Goal: Communication & Community: Answer question/provide support

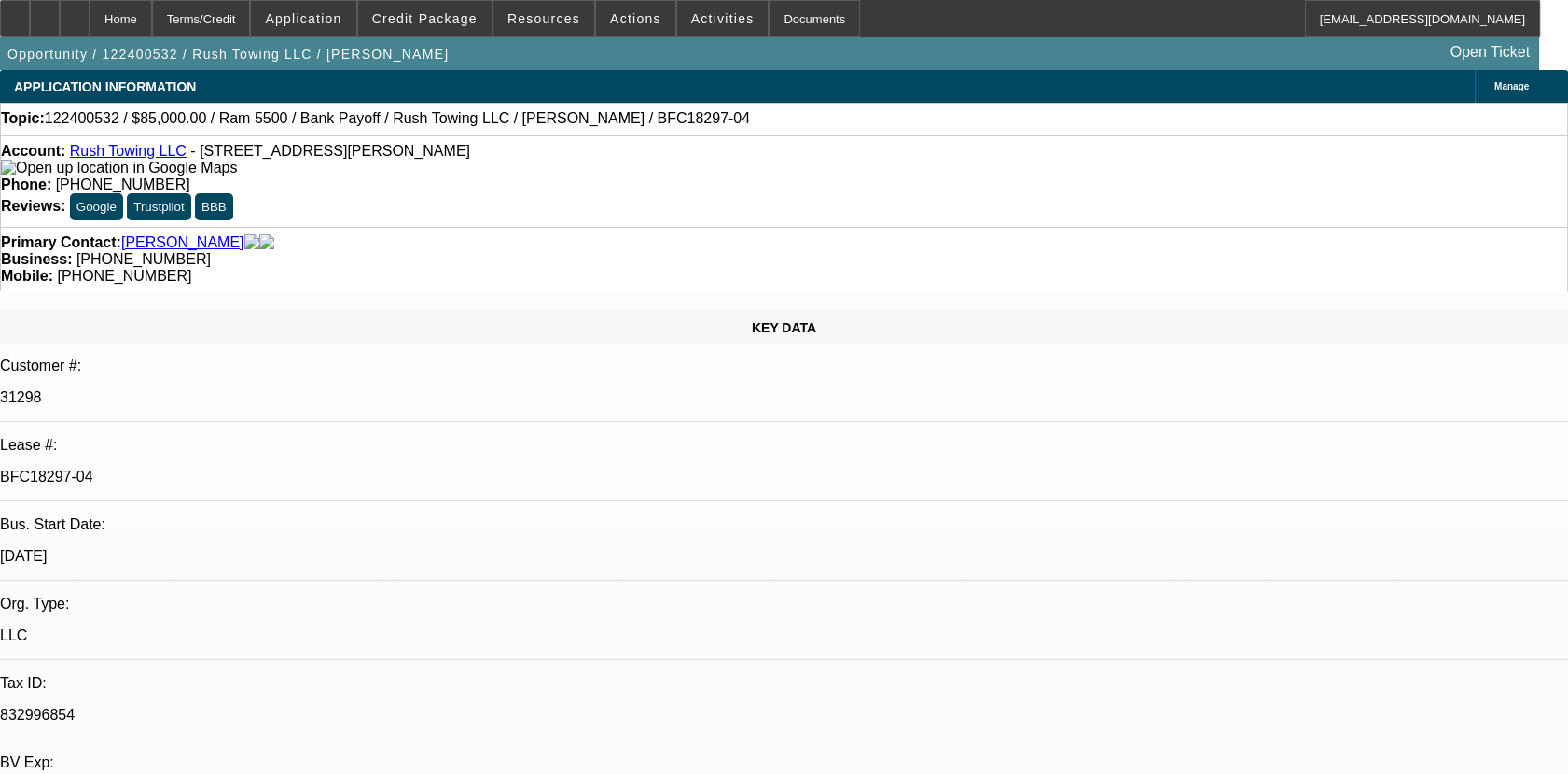
select select "0"
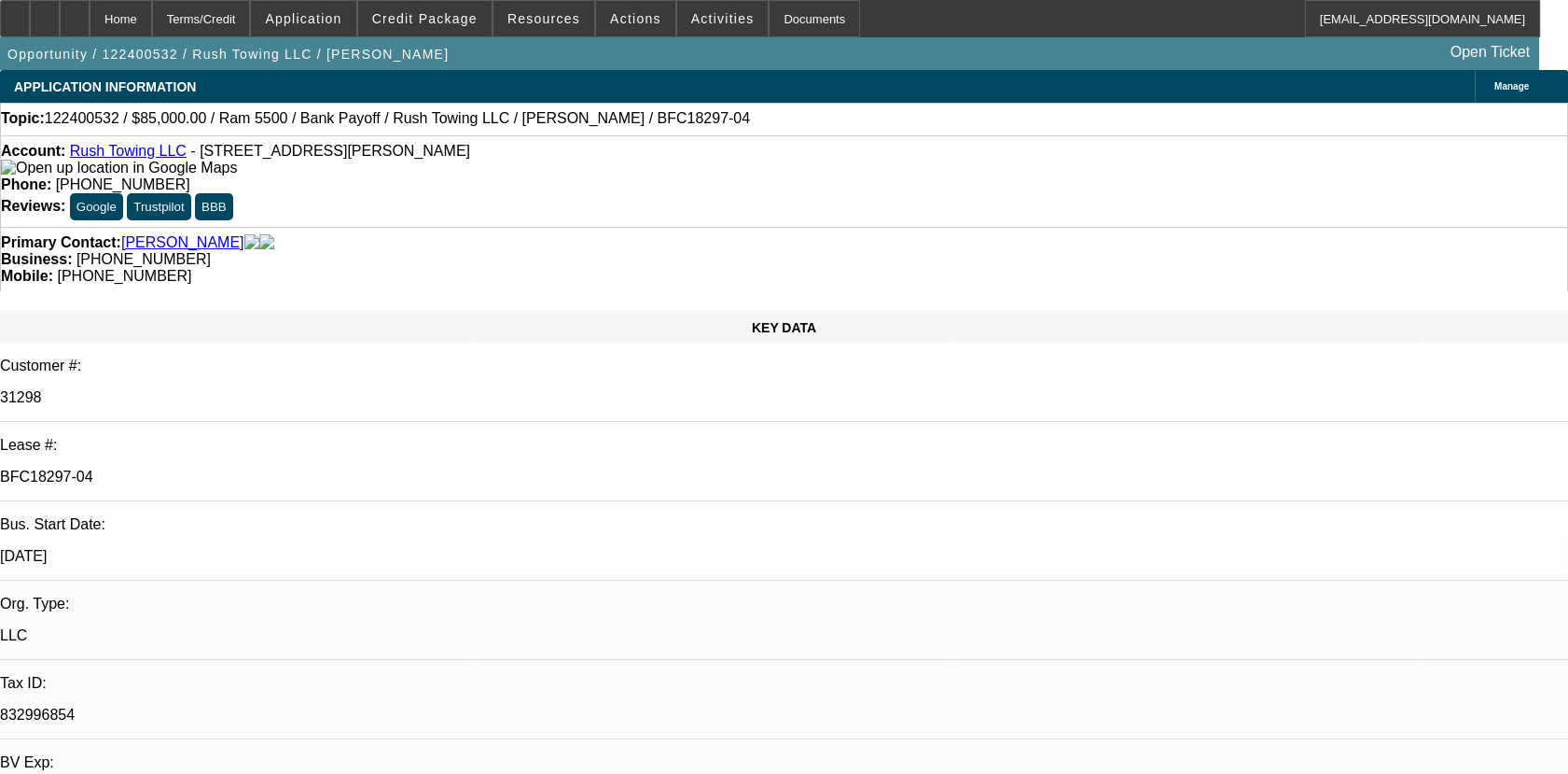
select select "0"
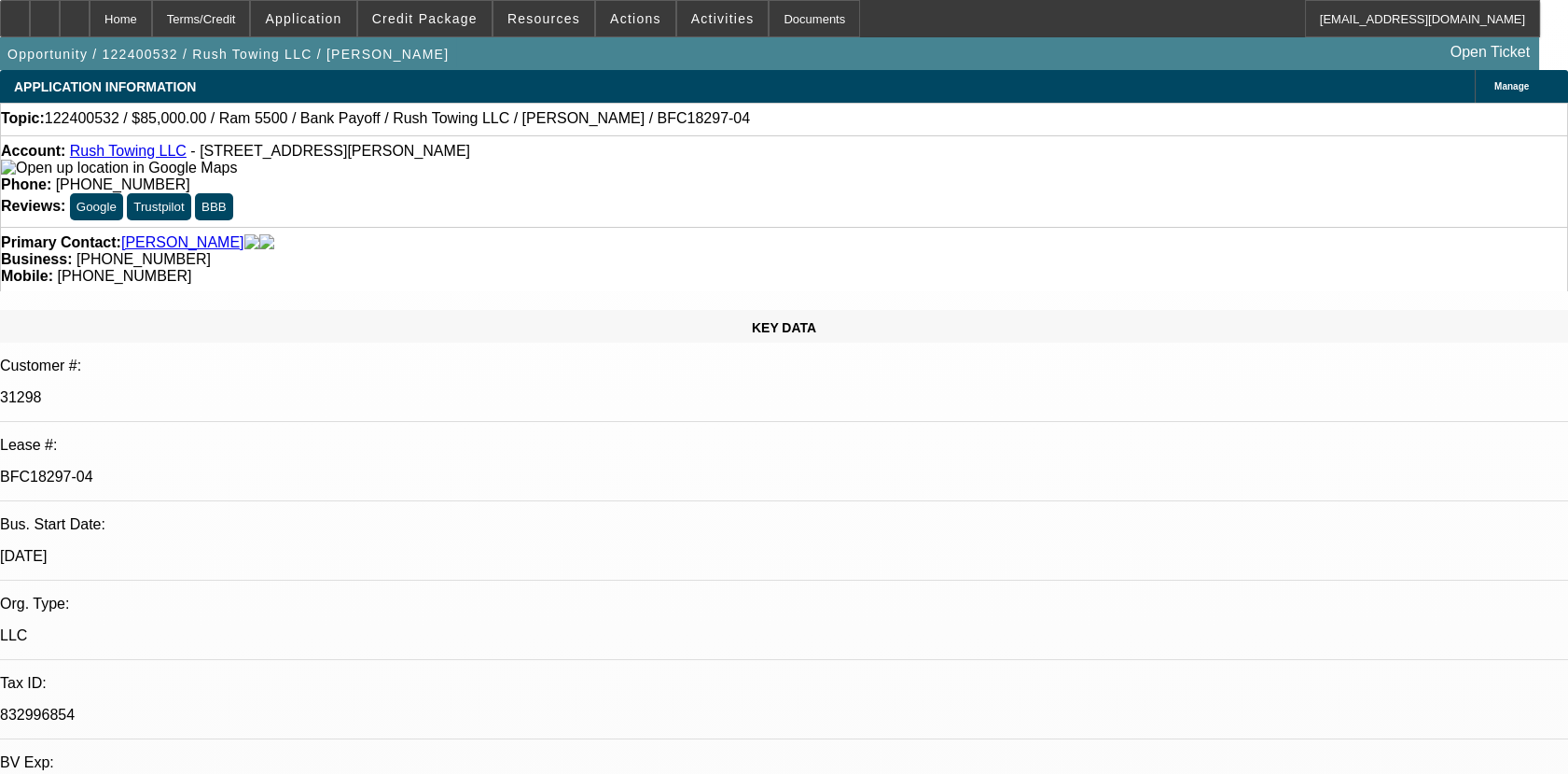
select select "0"
select select "1"
select select "2"
select select "6"
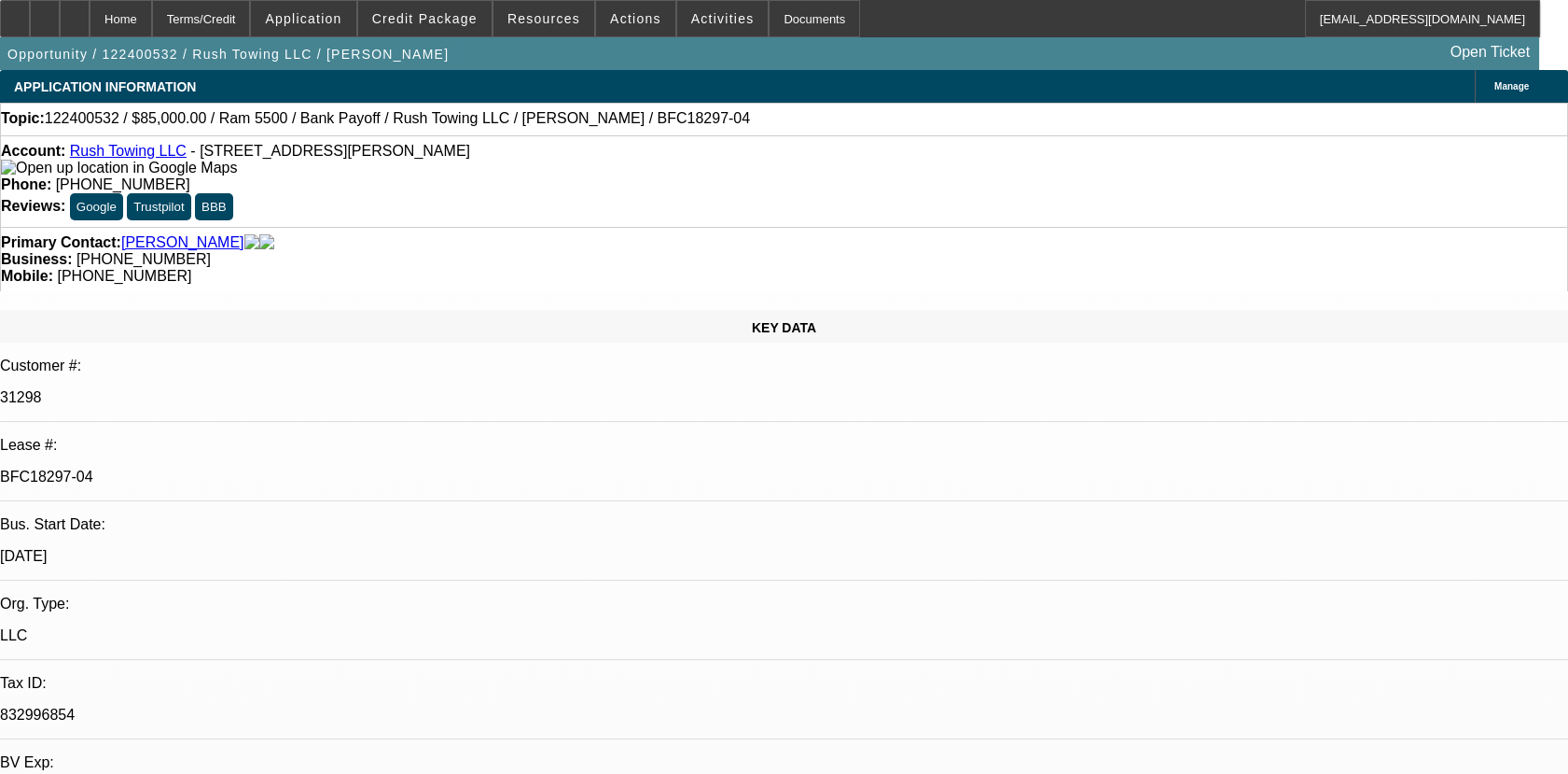
select select "1"
select select "2"
select select "6"
select select "1"
select select "2"
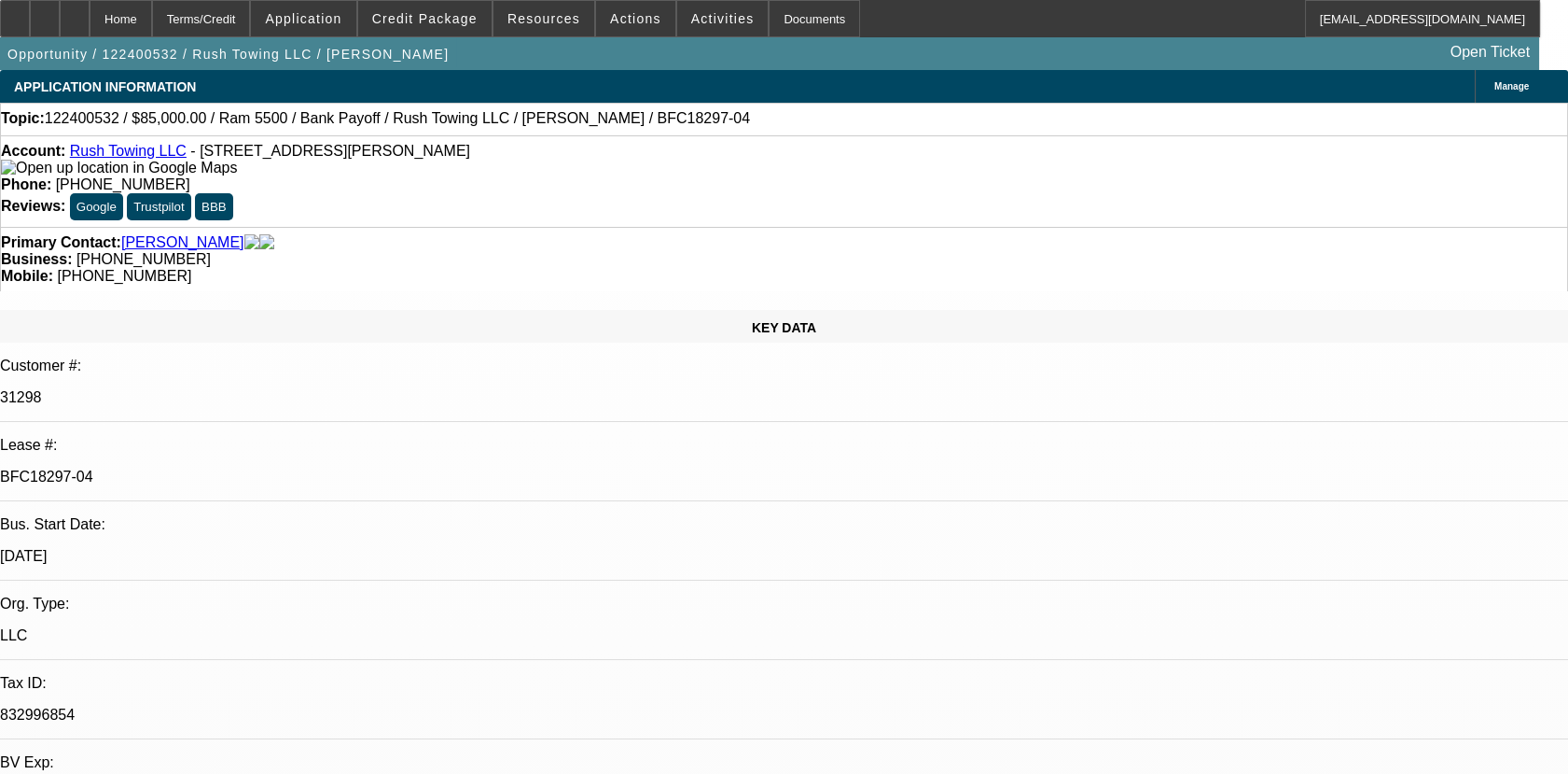
select select "6"
select select "1"
select select "2"
select select "6"
click at [233, 469] on div "BFC18297-04" at bounding box center [784, 477] width 1568 height 17
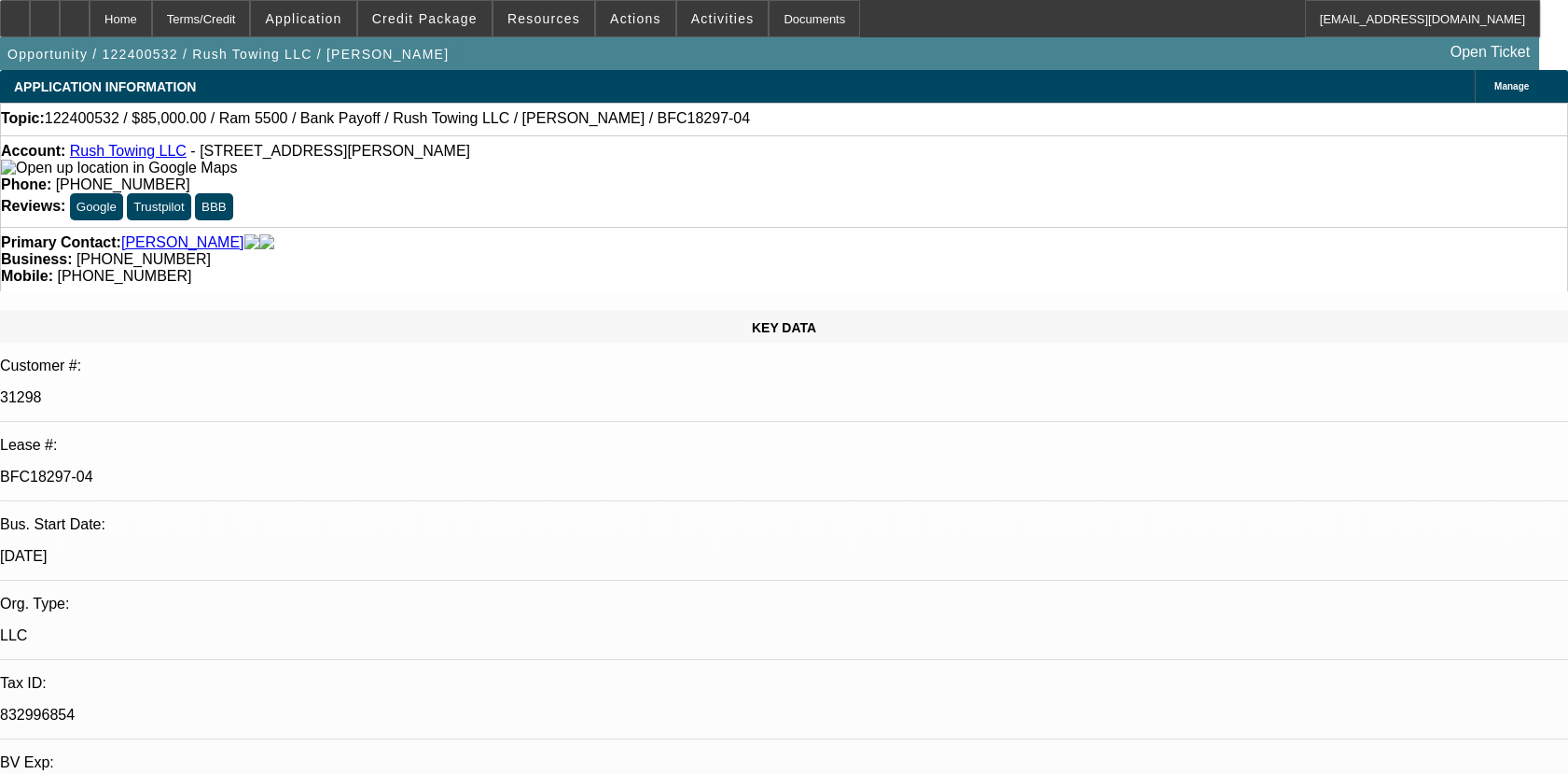
click at [233, 469] on div "BFC18297-04" at bounding box center [784, 477] width 1568 height 17
copy div "BFC18297-04"
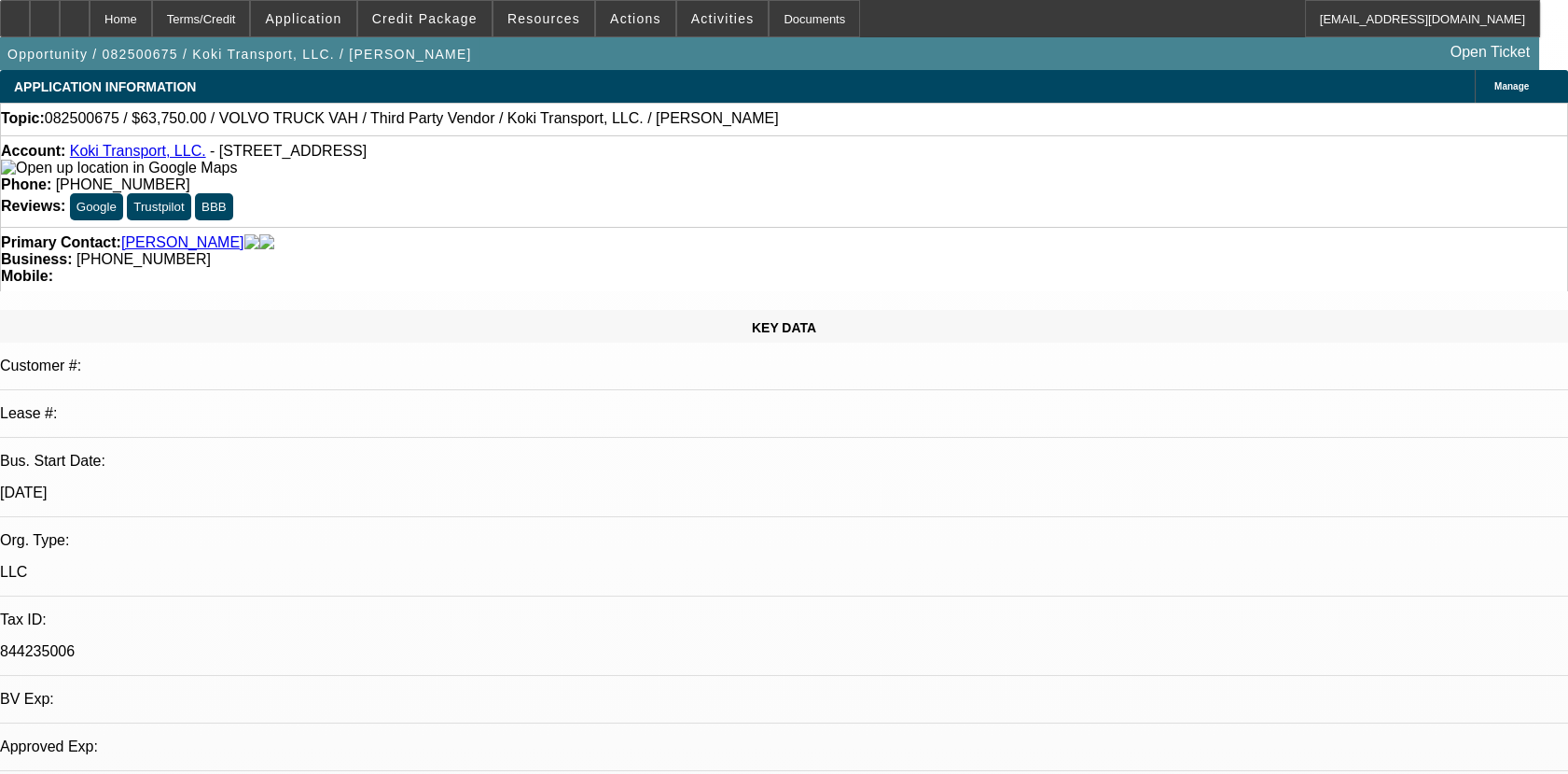
select select "0.15"
select select "2"
select select "0.1"
select select "0.2"
select select "2"
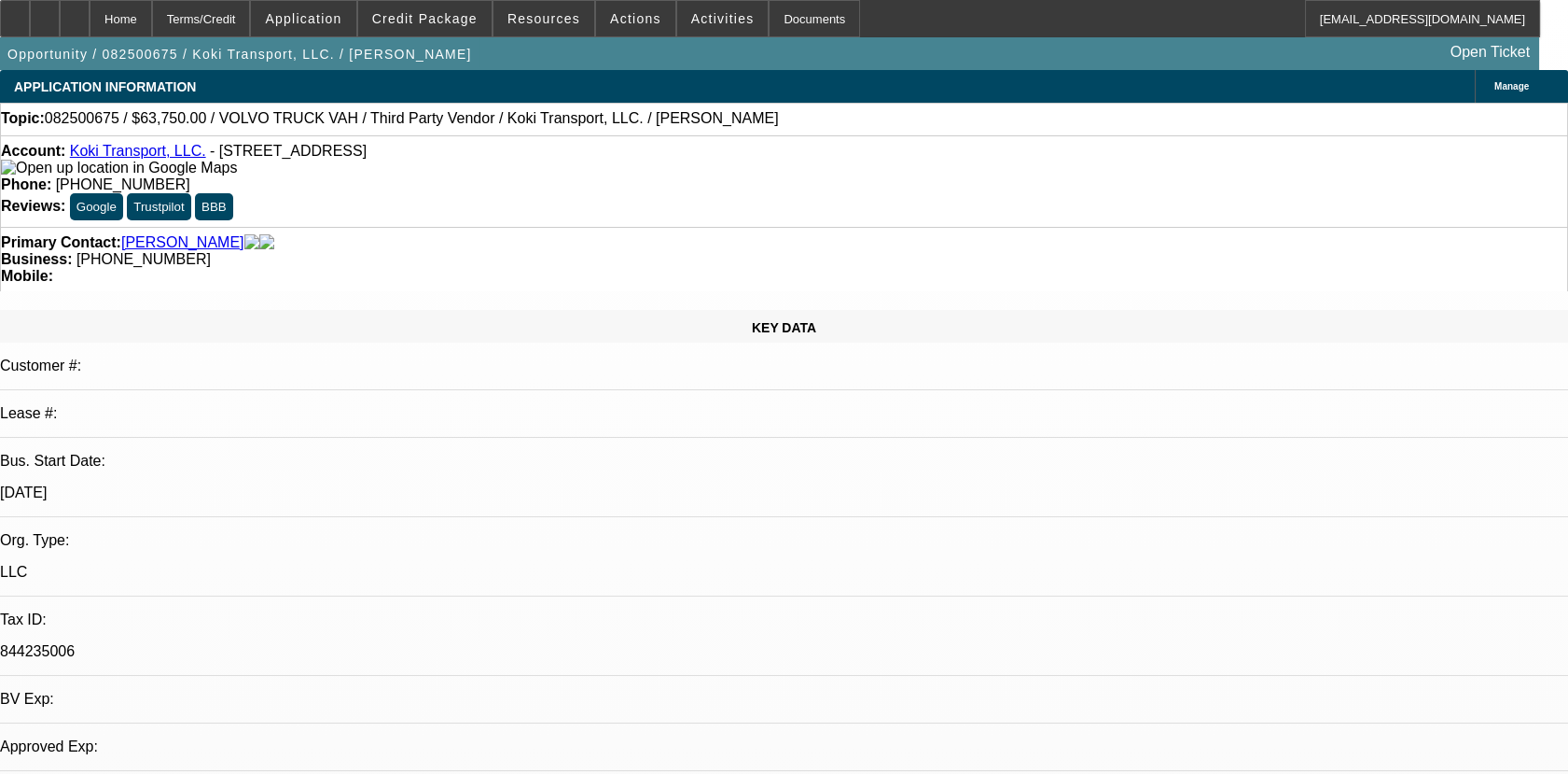
select select "0.1"
select select "2"
select select "0.1"
select select "1"
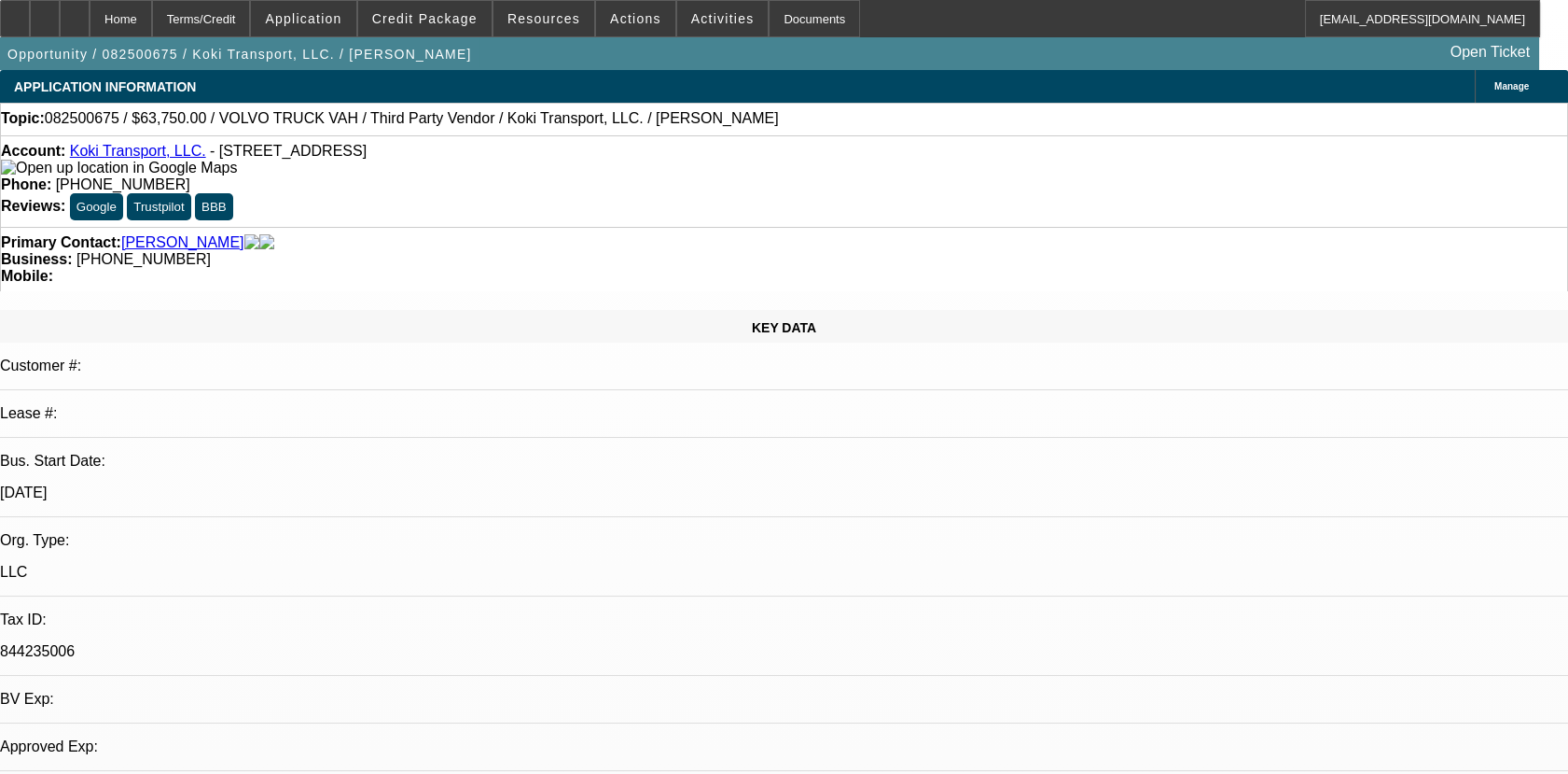
select select "2"
select select "4"
select select "1"
select select "2"
select select "4"
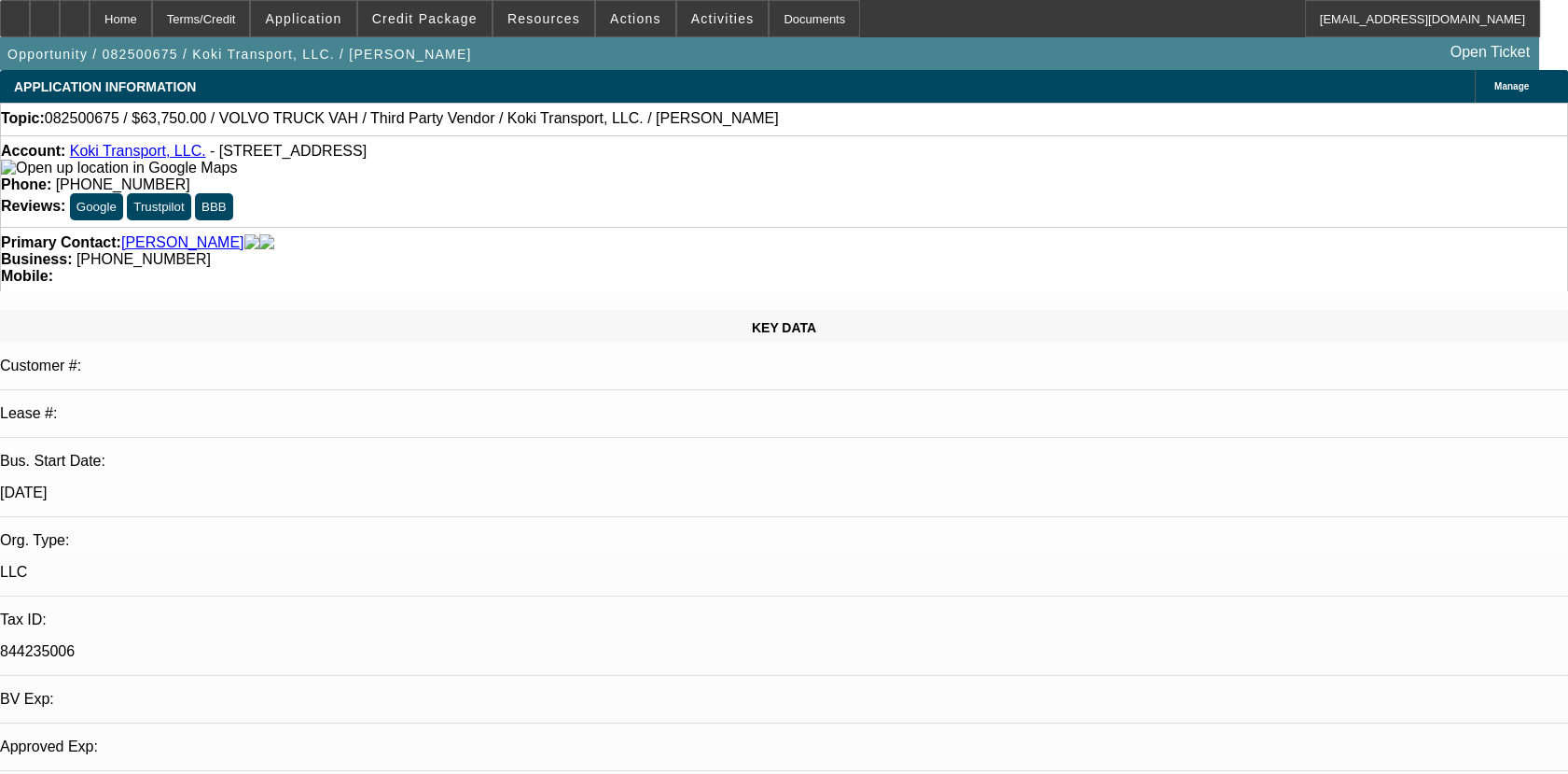
select select "1"
select select "2"
select select "4"
select select "0.15"
select select "2"
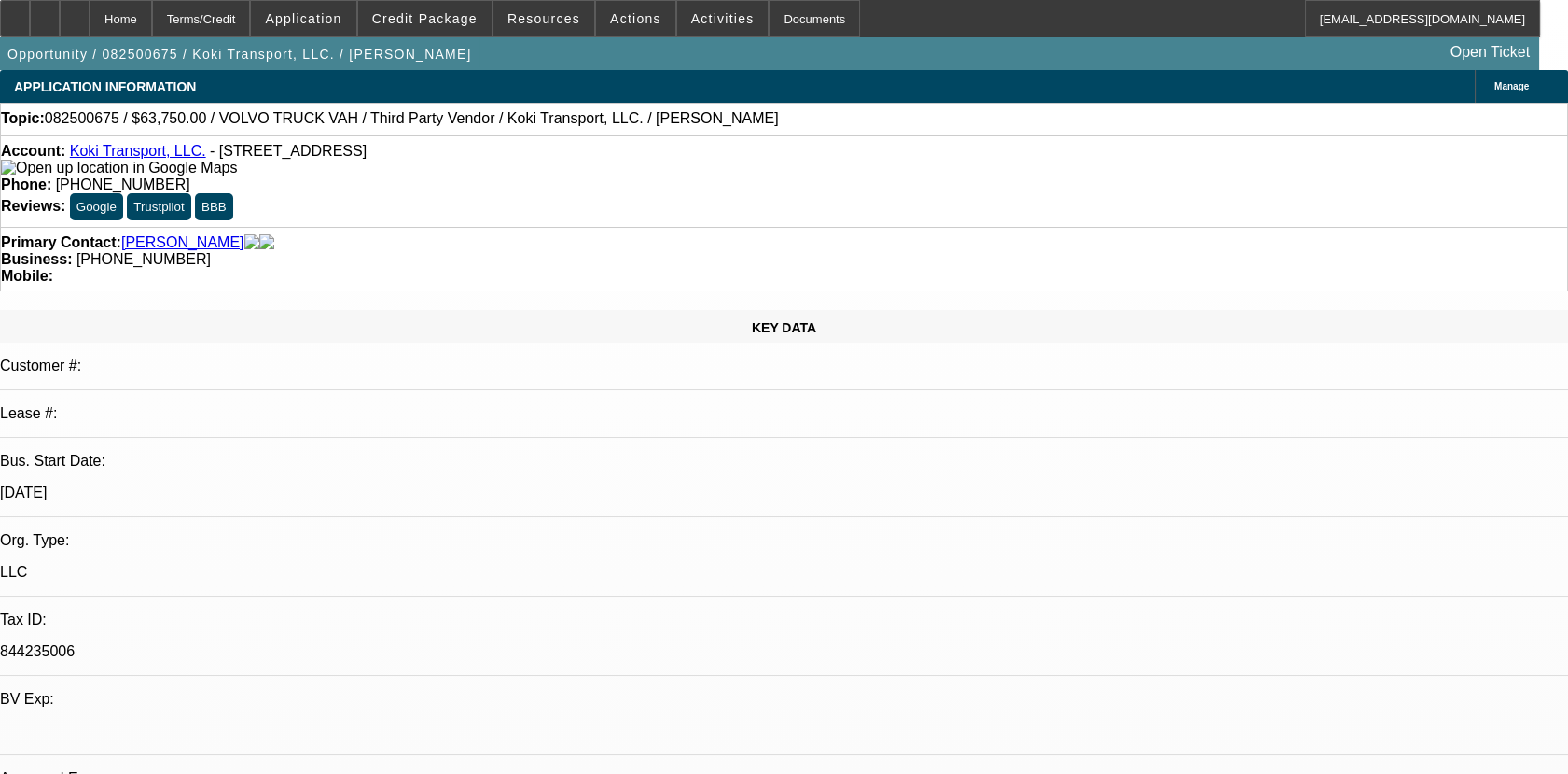
select select "0.1"
select select "0.2"
select select "2"
select select "0.1"
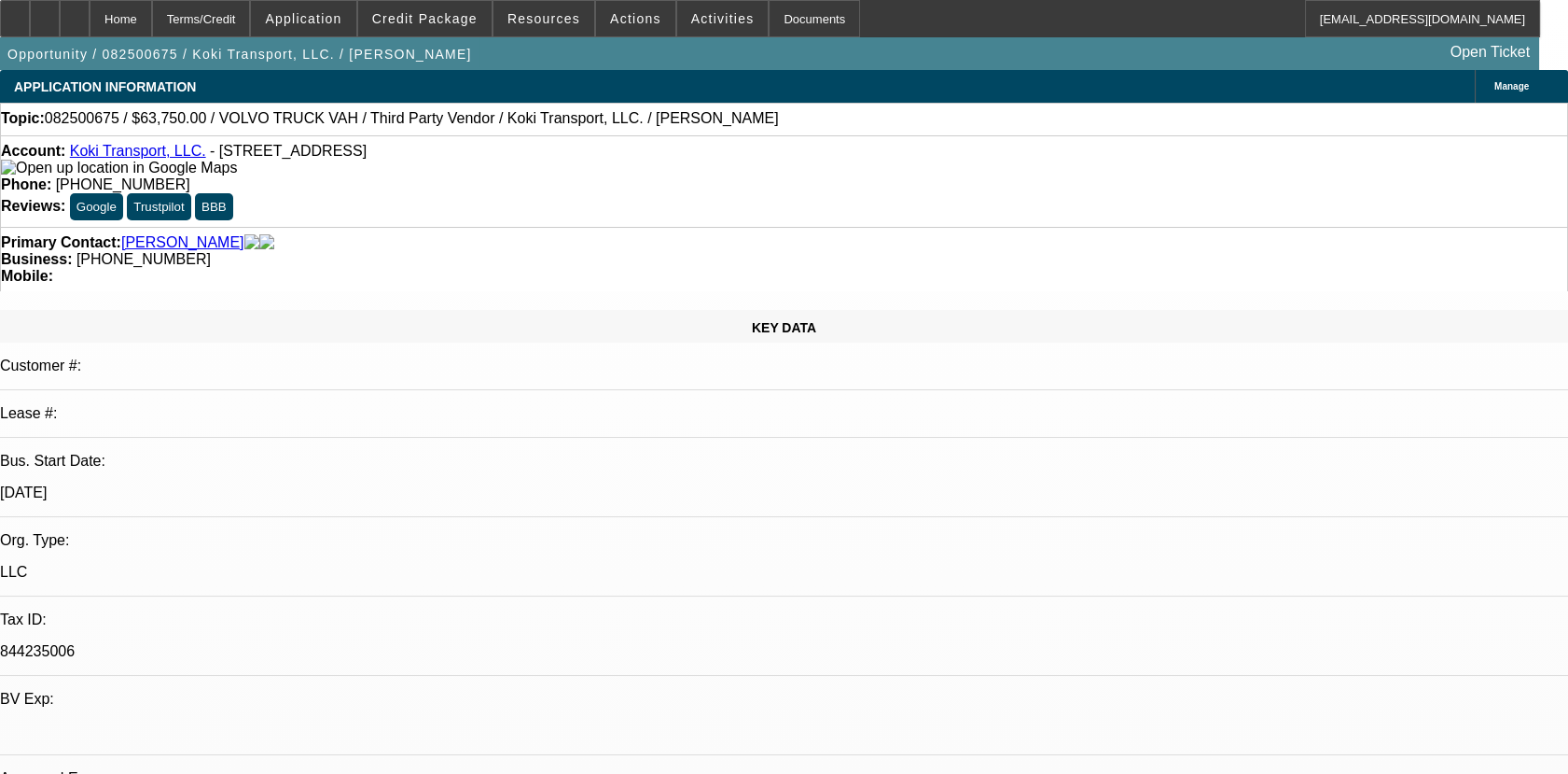
select select "2"
select select "0.1"
select select "1"
select select "2"
select select "4"
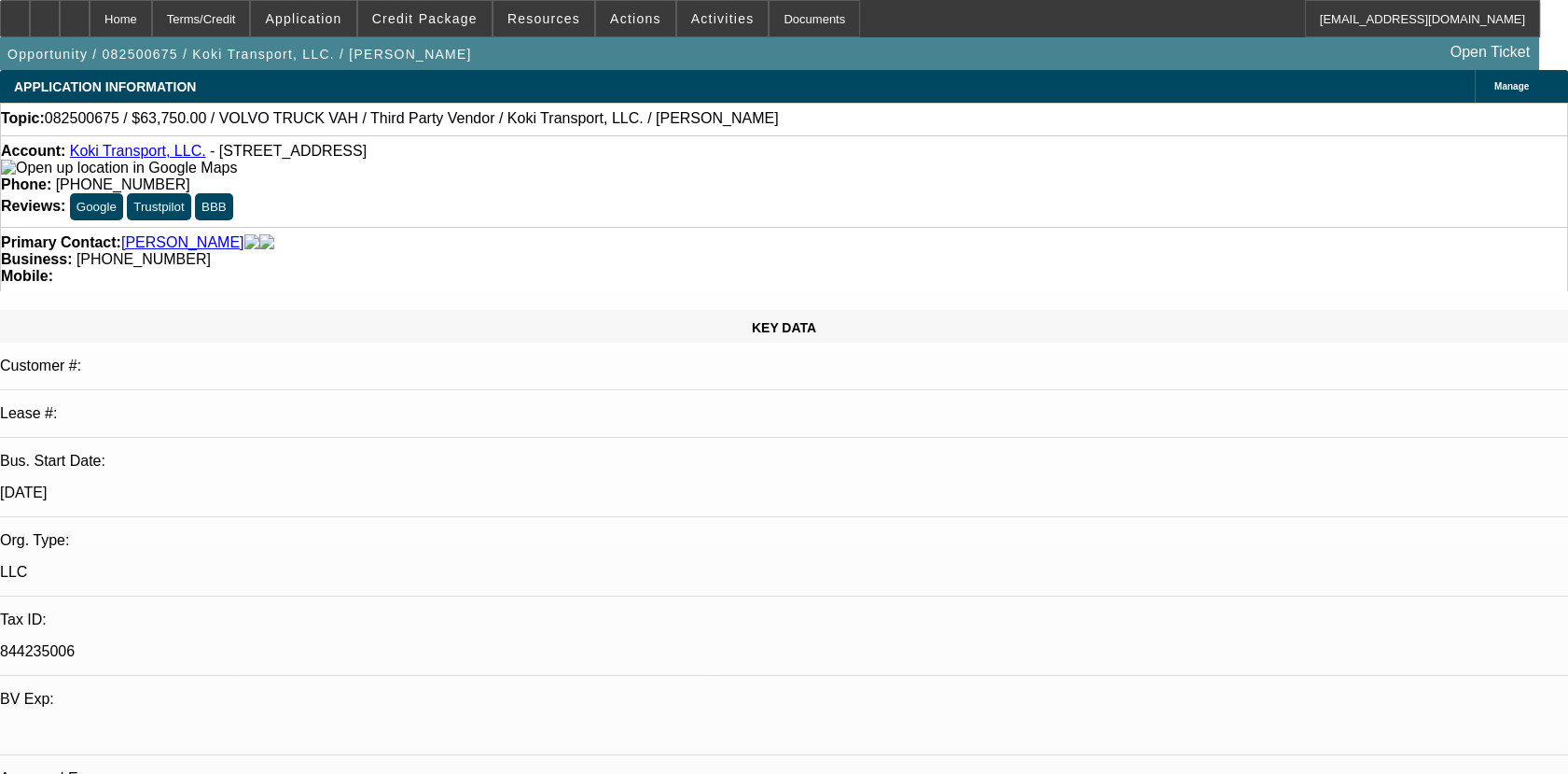
select select "1"
select select "2"
select select "4"
select select "1"
select select "2"
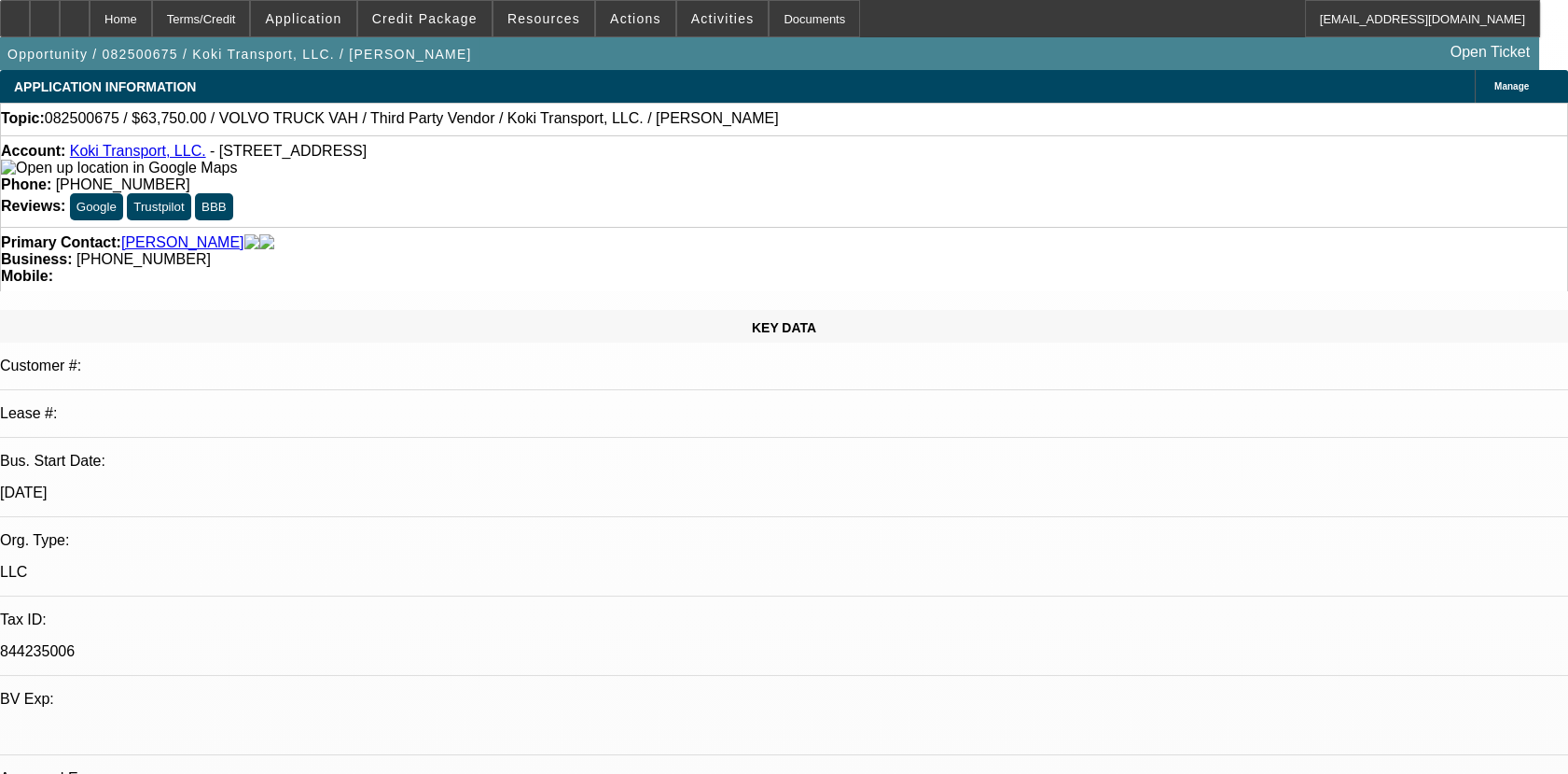
select select "4"
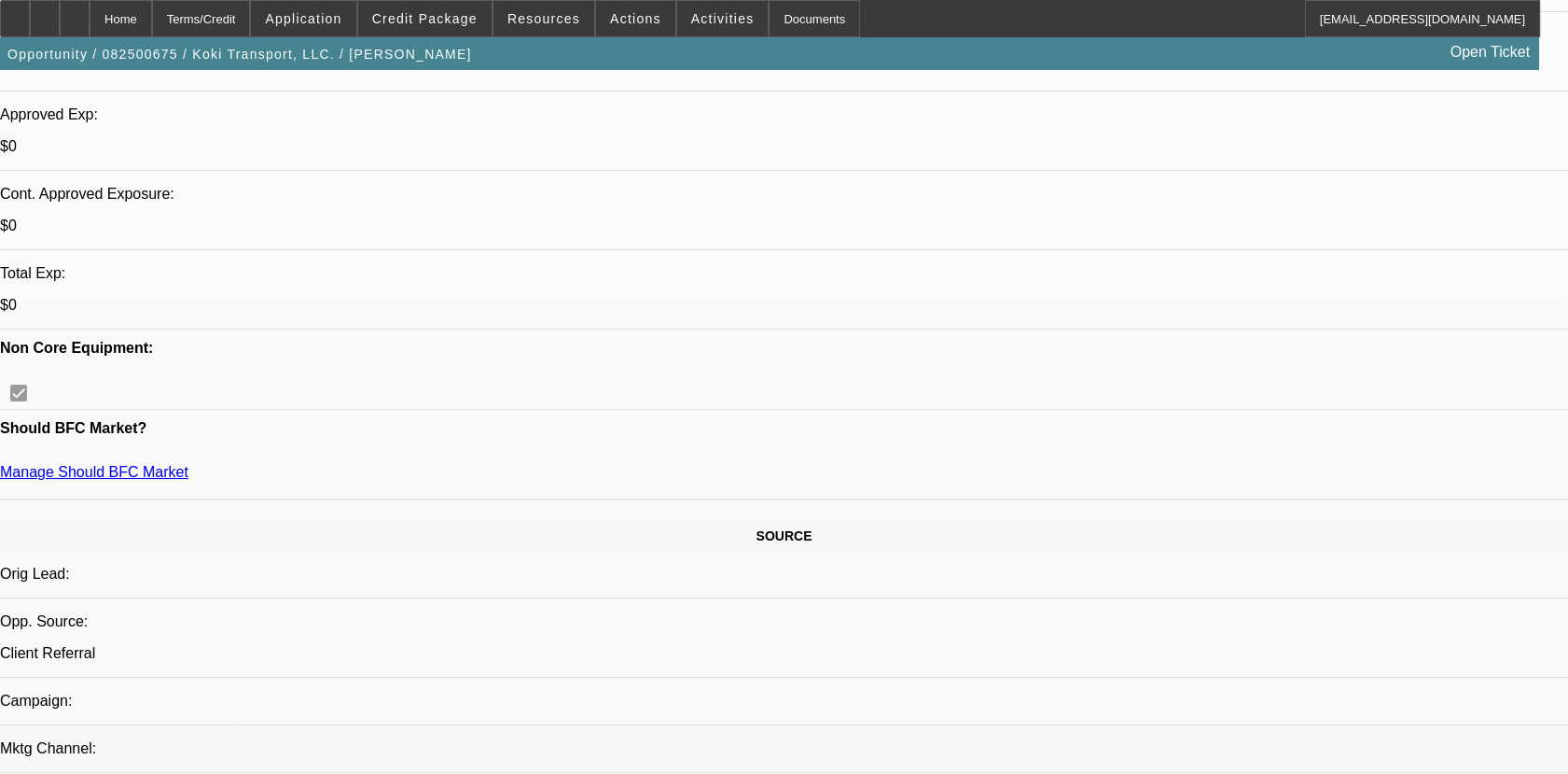
scroll to position [704, 0]
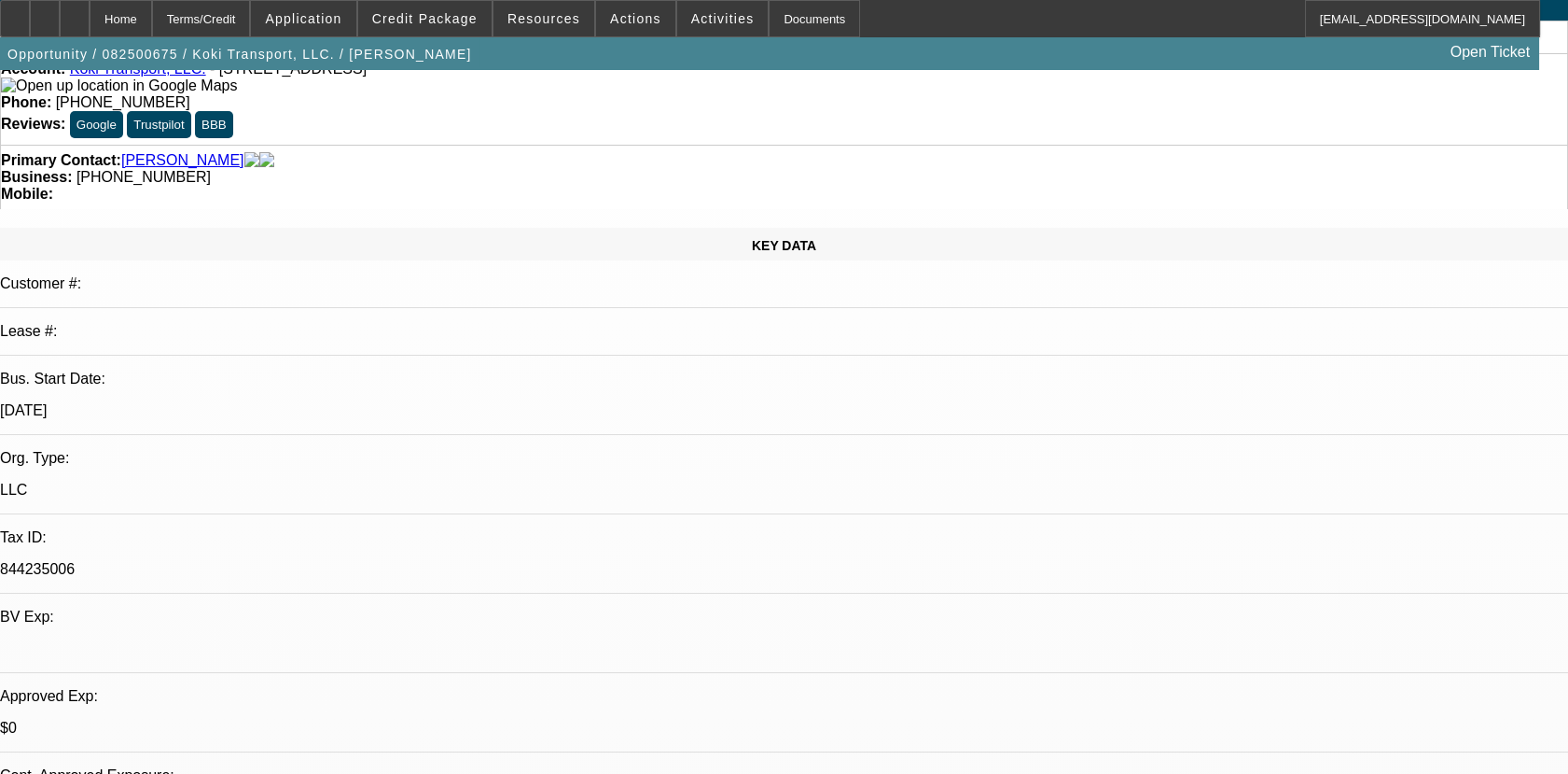
scroll to position [0, 0]
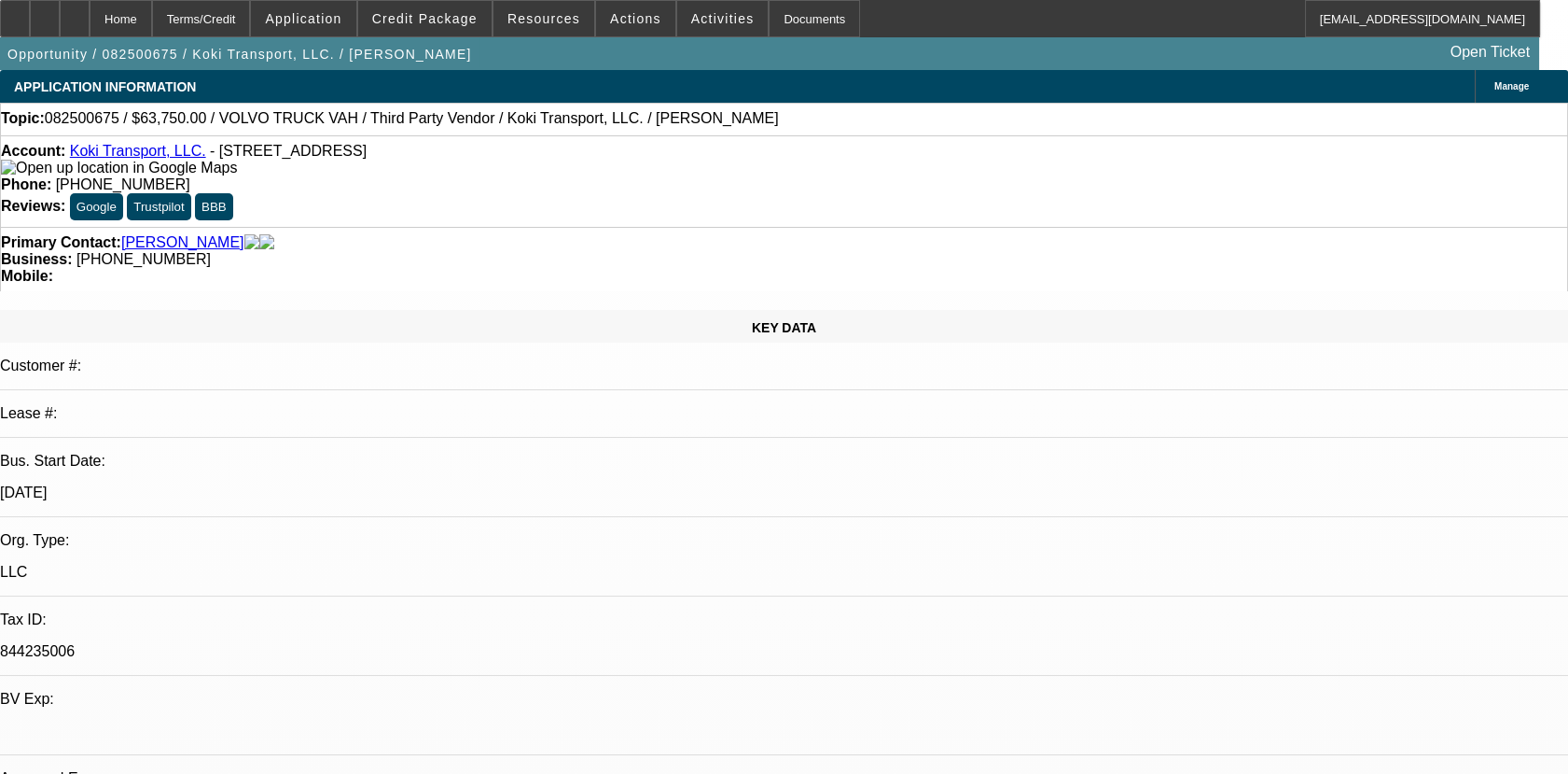
radio input "true"
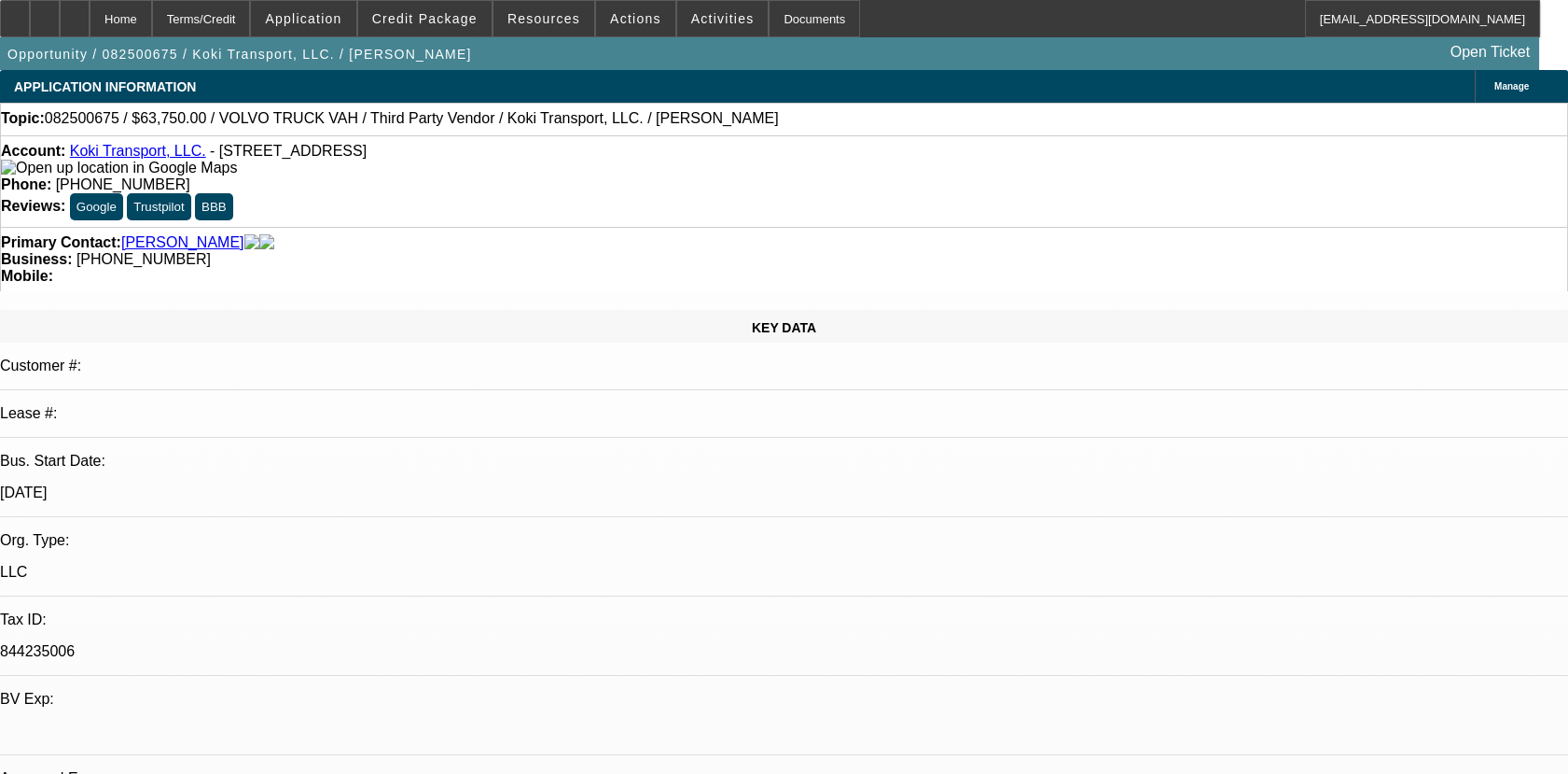
type textarea "ADDING NOTES FOR ROCHELLE TRANSPORT INC CUST 78015 01 AND 02 PAID OFF DEALS, PA…"
radio input "true"
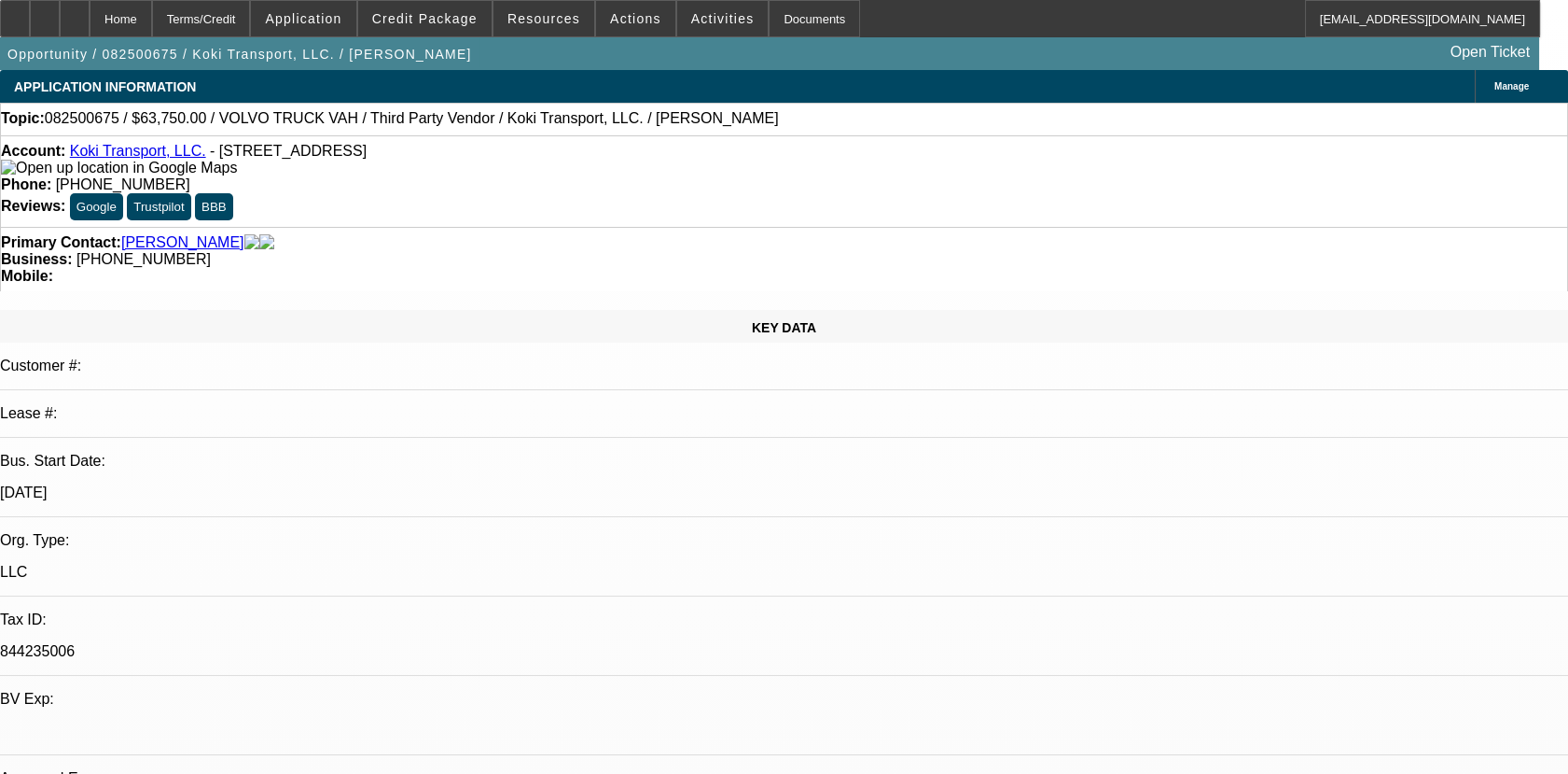
type textarea "ADDING NOTES FOR ROCHELLE TRANSPORT INC CUST 78015 01 AND 02 PAID OFF DEALS, PA…"
radio input "false"
radio input "true"
